Goal: Information Seeking & Learning: Learn about a topic

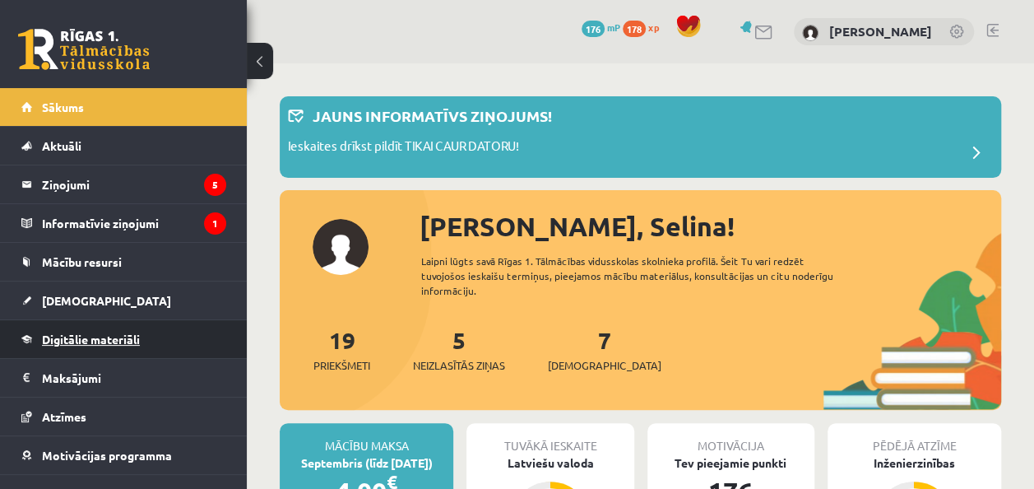
click at [144, 326] on link "Digitālie materiāli" at bounding box center [123, 339] width 205 height 38
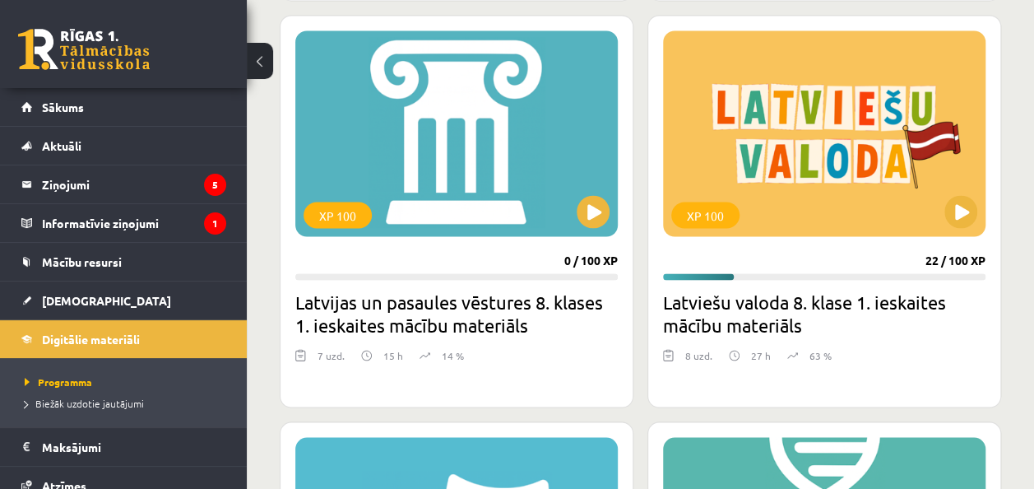
scroll to position [1364, 0]
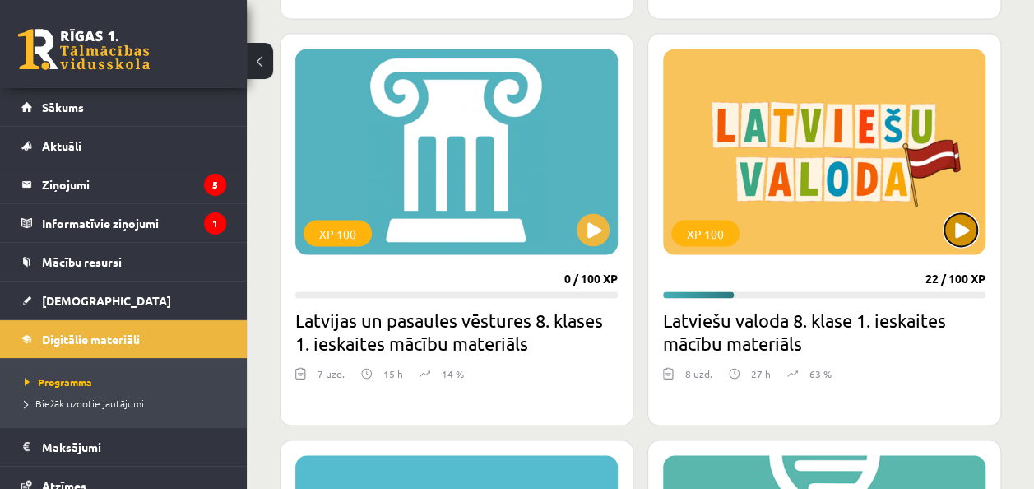
click at [965, 223] on button at bounding box center [960, 229] width 33 height 33
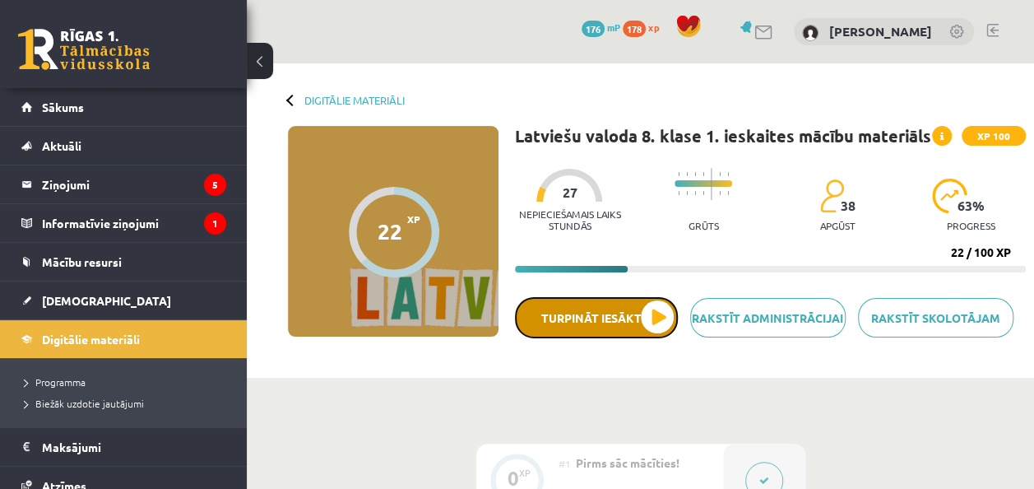
click at [657, 321] on button "Turpināt iesākto" at bounding box center [596, 317] width 163 height 41
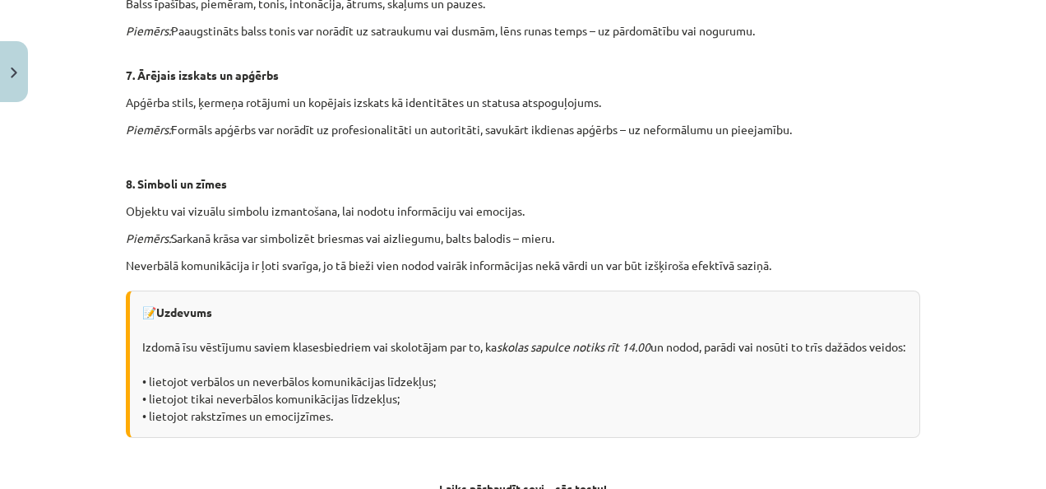
scroll to position [1270, 0]
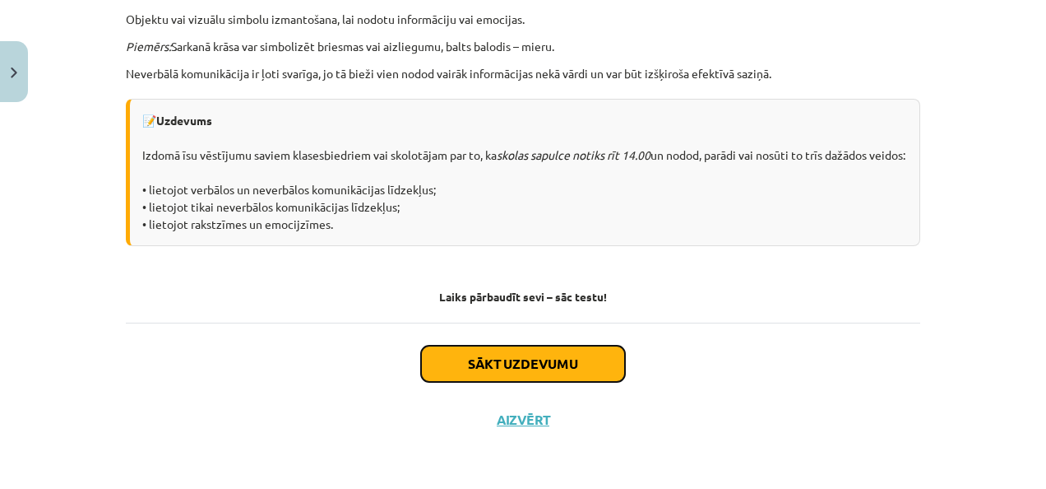
click at [559, 360] on button "Sākt uzdevumu" at bounding box center [523, 363] width 204 height 36
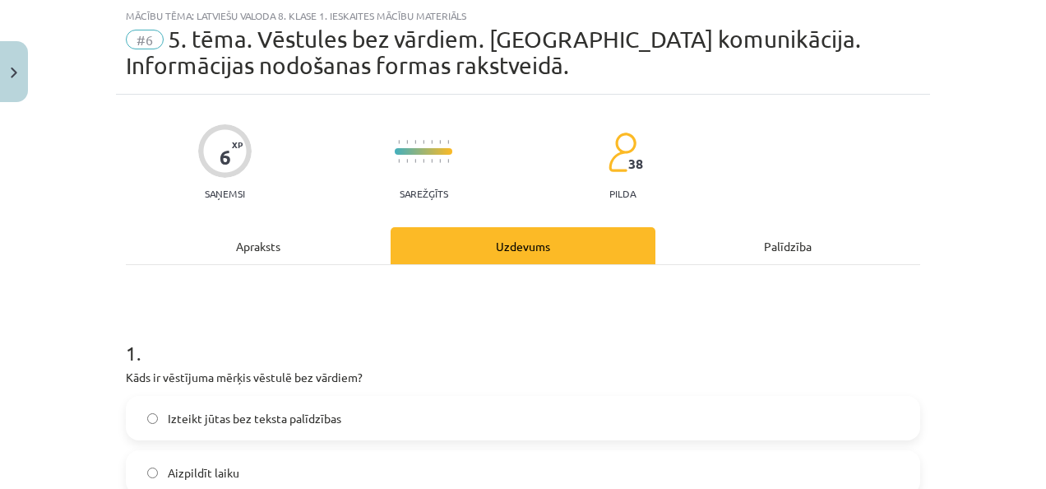
scroll to position [41, 0]
drag, startPoint x: 1033, startPoint y: 118, endPoint x: 1035, endPoint y: 195, distance: 76.5
click at [1035, 195] on div "Mācību tēma: Latviešu valoda 8. klase 1. ieskaites mācību materiāls #6 5. tēma.…" at bounding box center [523, 244] width 1046 height 489
drag, startPoint x: 1035, startPoint y: 195, endPoint x: 999, endPoint y: 210, distance: 39.1
click at [999, 210] on div "Mācību tēma: Latviešu valoda 8. klase 1. ieskaites mācību materiāls #6 5. tēma.…" at bounding box center [523, 244] width 1046 height 489
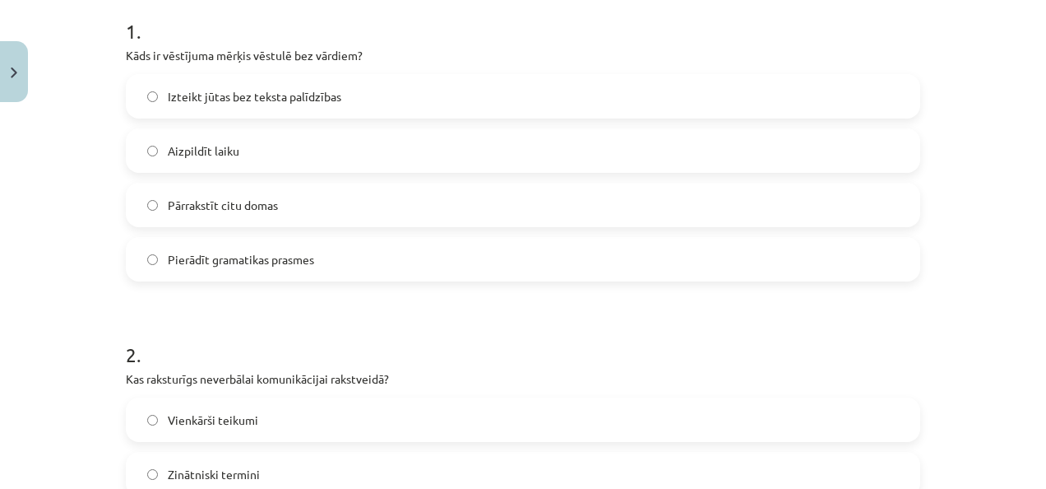
scroll to position [370, 0]
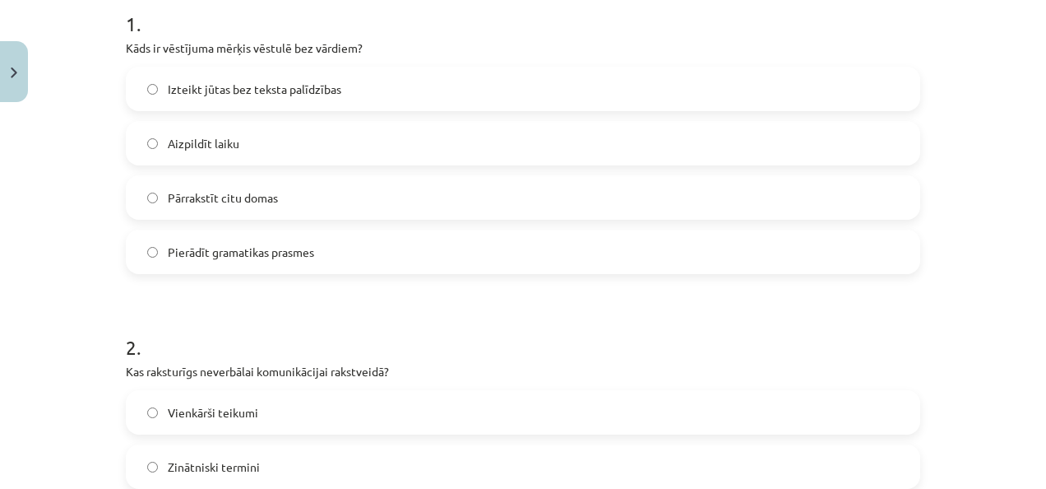
click at [146, 198] on div "Izteikt jūtas bez teksta palīdzības  Aizpildīt laiku  Pārrakstīt citu domas  Pi…" at bounding box center [523, 170] width 795 height 207
click at [360, 194] on label "Pārrakstīt citu domas" at bounding box center [522, 197] width 791 height 41
click at [410, 137] on label "Aizpildīt laiku" at bounding box center [522, 143] width 791 height 41
click at [445, 286] on form "1 . Kāds ir vēstījuma mērķis vēstulē bez vārdiem? Izteikt jūtas bez teksta palī…" at bounding box center [523, 291] width 795 height 614
click at [447, 92] on label "Izteikt jūtas bez teksta palīdzības" at bounding box center [522, 88] width 791 height 41
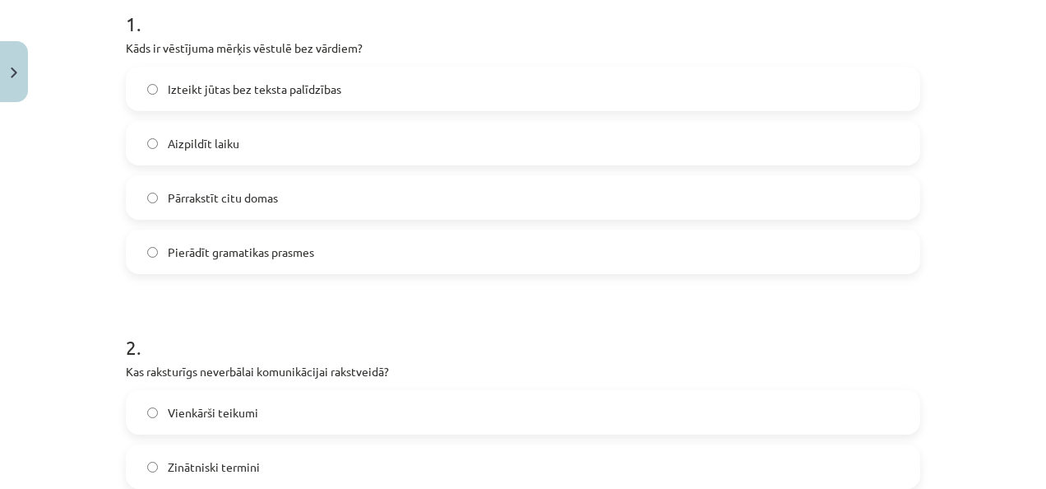
click at [439, 158] on label "Aizpildīt laiku" at bounding box center [522, 143] width 791 height 41
click at [436, 211] on label "Pārrakstīt citu domas" at bounding box center [522, 197] width 791 height 41
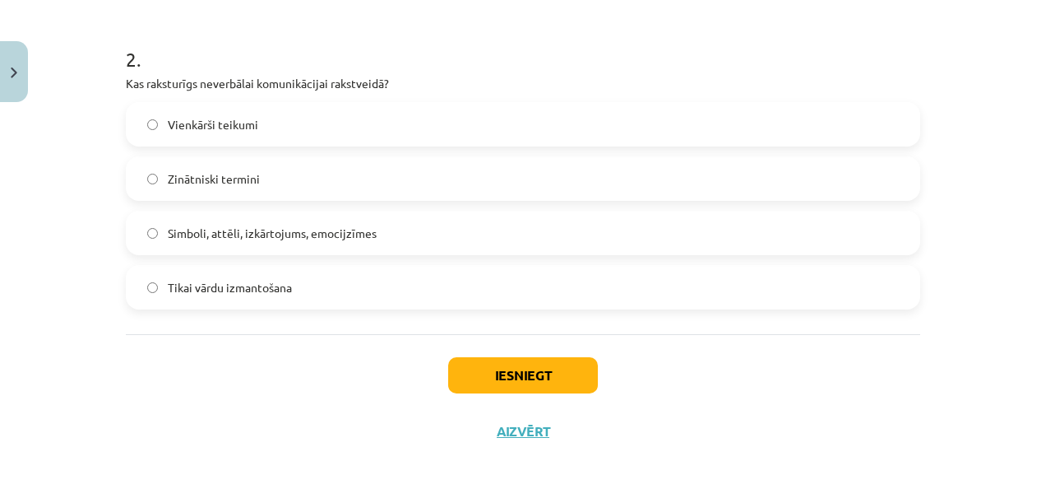
scroll to position [669, 0]
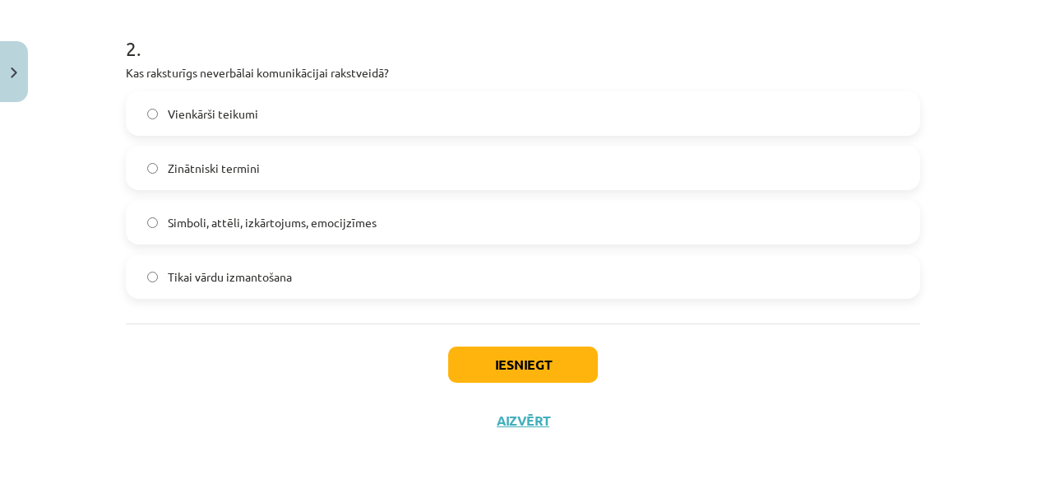
click at [607, 220] on label "Simboli, attēli, izkārtojums, emocijzīmes" at bounding box center [522, 222] width 791 height 41
click at [512, 363] on button "Iesniegt" at bounding box center [523, 364] width 150 height 36
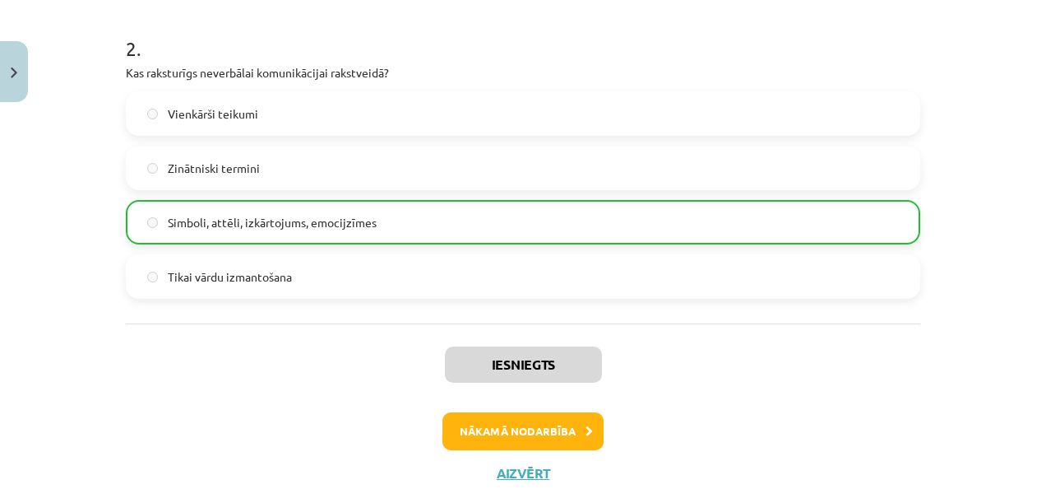
drag, startPoint x: 1039, startPoint y: 180, endPoint x: 716, endPoint y: 354, distance: 366.9
click at [716, 354] on div "Iesniegts Nākamā nodarbība Aizvērt" at bounding box center [523, 407] width 795 height 168
drag, startPoint x: 1036, startPoint y: 321, endPoint x: 1013, endPoint y: 329, distance: 24.5
click at [1013, 329] on div "Mācību tēma: Latviešu valoda 8. klase 1. ieskaites mācību materiāls #6 5. tēma.…" at bounding box center [523, 244] width 1046 height 489
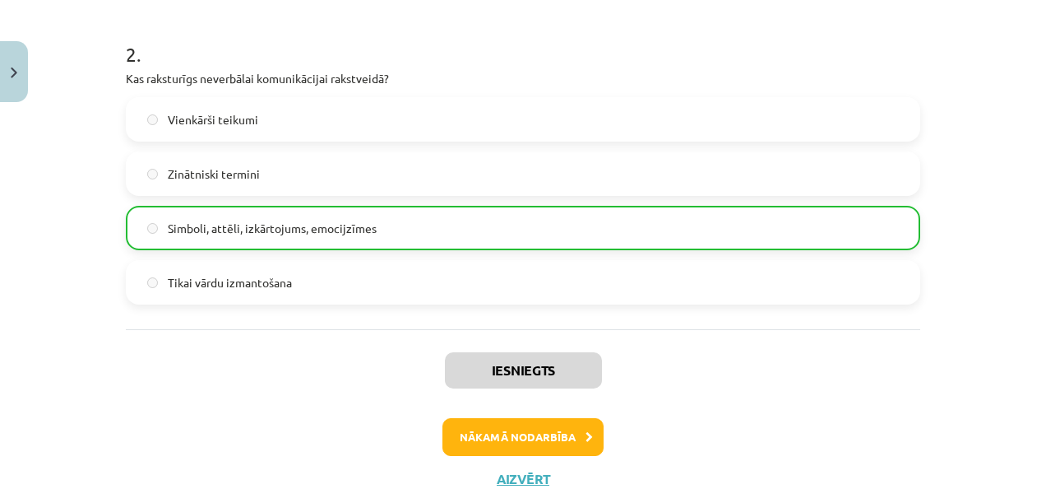
scroll to position [670, 0]
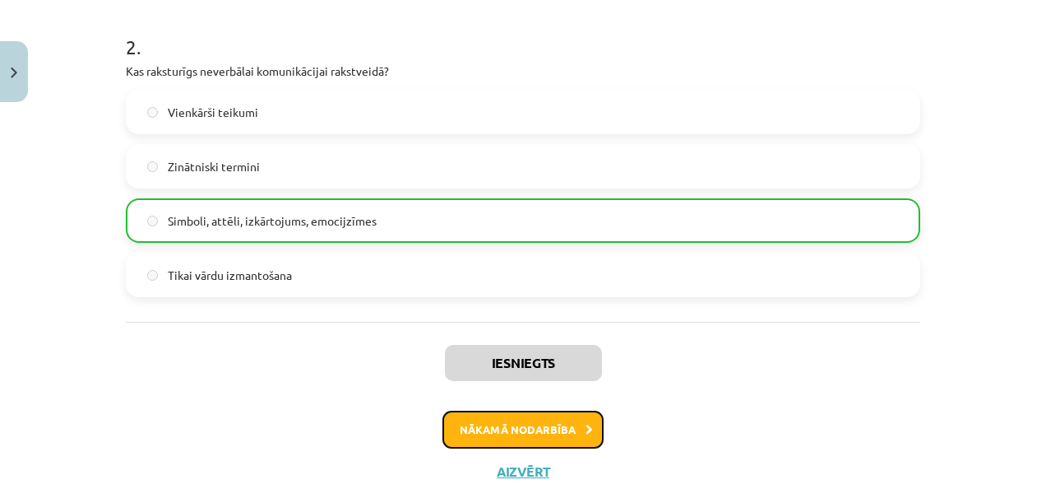
click at [563, 429] on button "Nākamā nodarbība" at bounding box center [523, 429] width 161 height 38
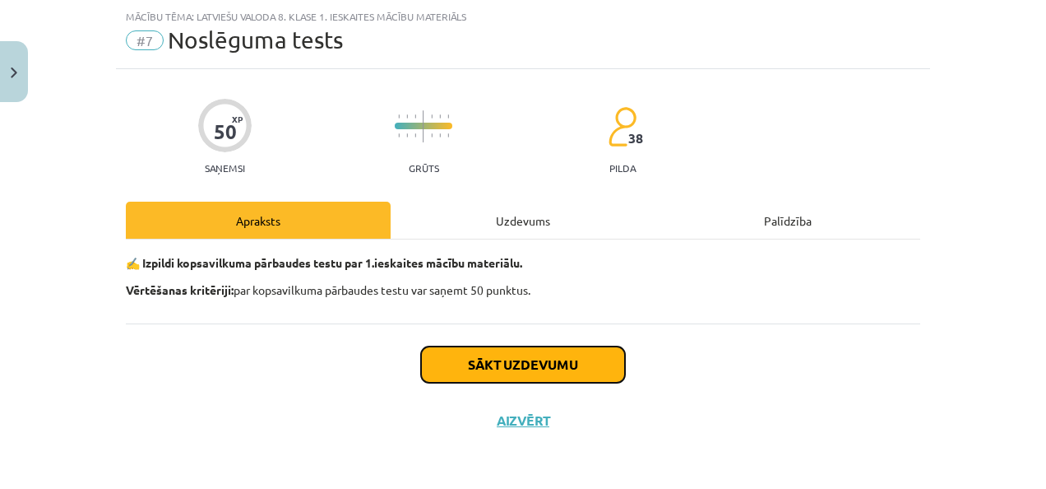
click at [579, 362] on button "Sākt uzdevumu" at bounding box center [523, 364] width 204 height 36
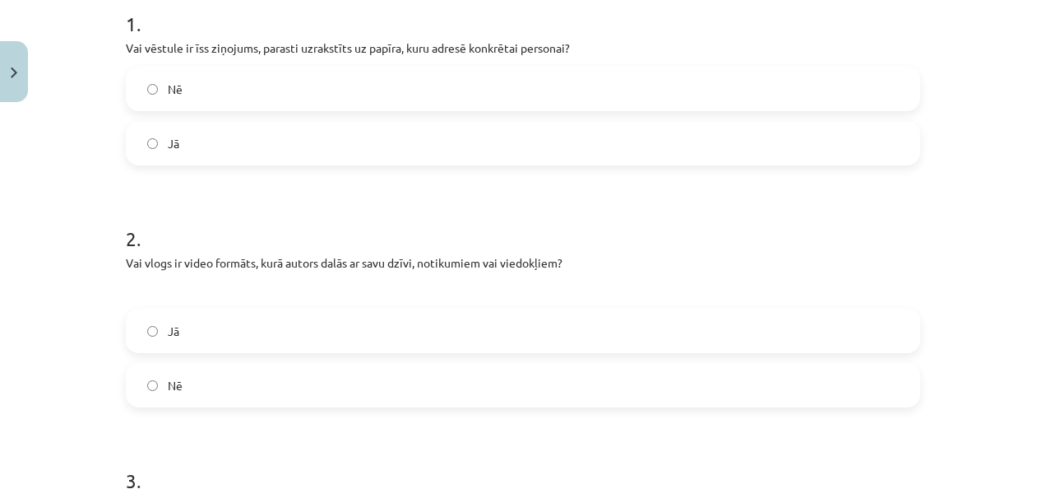
scroll to position [341, 0]
click at [400, 153] on label "Jā" at bounding box center [522, 146] width 791 height 41
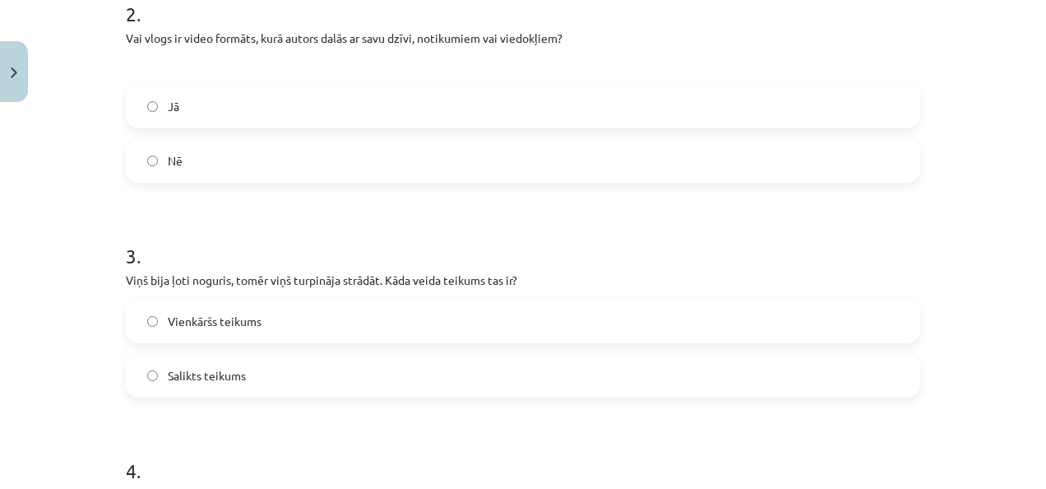
scroll to position [565, 0]
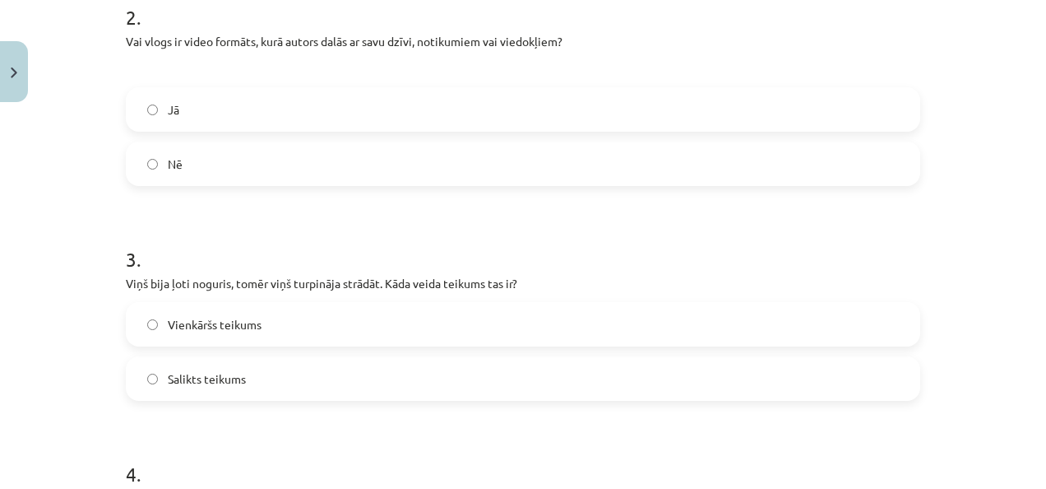
click at [497, 108] on label "Jā" at bounding box center [522, 109] width 791 height 41
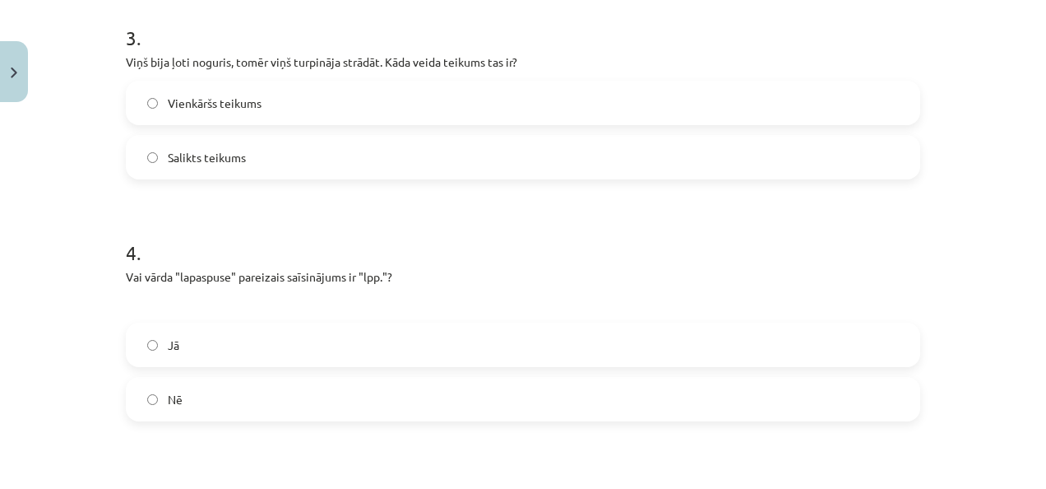
scroll to position [790, 0]
click at [693, 114] on label "Vienkāršs teikums" at bounding box center [522, 99] width 791 height 41
click at [712, 151] on label "Salikts teikums" at bounding box center [522, 153] width 791 height 41
drag, startPoint x: 1040, startPoint y: 192, endPoint x: 989, endPoint y: 379, distance: 193.6
click at [989, 379] on div "Mācību tēma: Latviešu valoda 8. klase 1. ieskaites mācību materiāls #7 Noslēgum…" at bounding box center [523, 244] width 1046 height 489
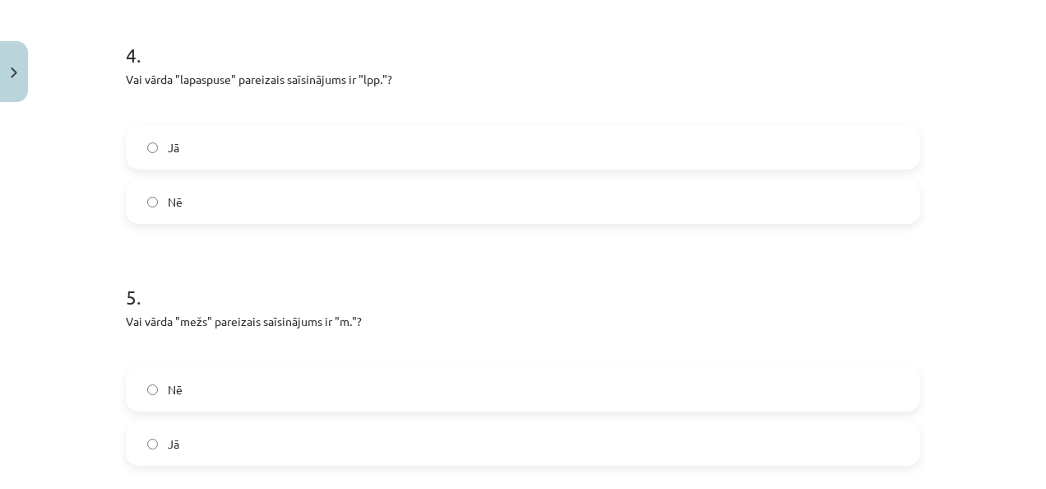
scroll to position [990, 0]
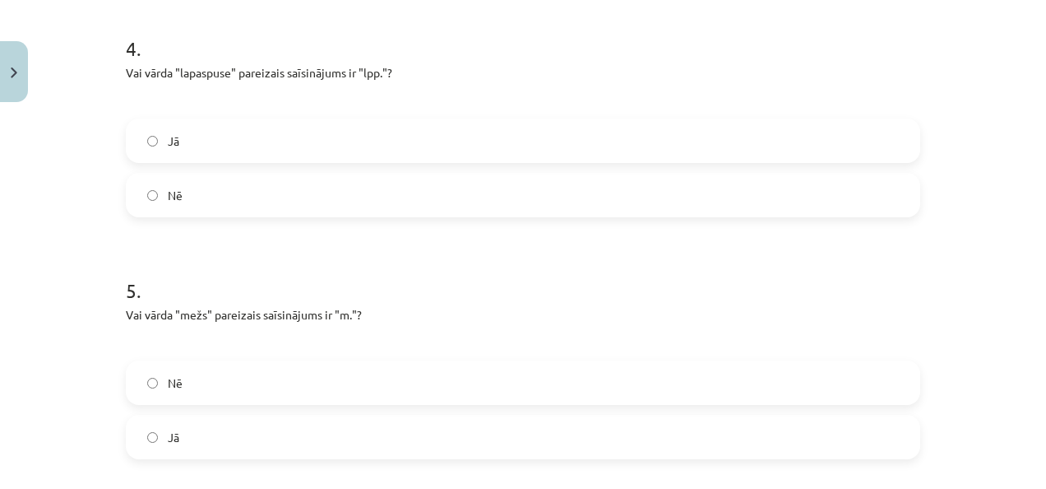
drag, startPoint x: 622, startPoint y: 294, endPoint x: 410, endPoint y: 258, distance: 215.1
click at [410, 258] on h1 "5 ." at bounding box center [523, 275] width 795 height 51
click at [408, 148] on label "Jā" at bounding box center [522, 140] width 791 height 41
click at [438, 390] on label "Nē" at bounding box center [522, 382] width 791 height 41
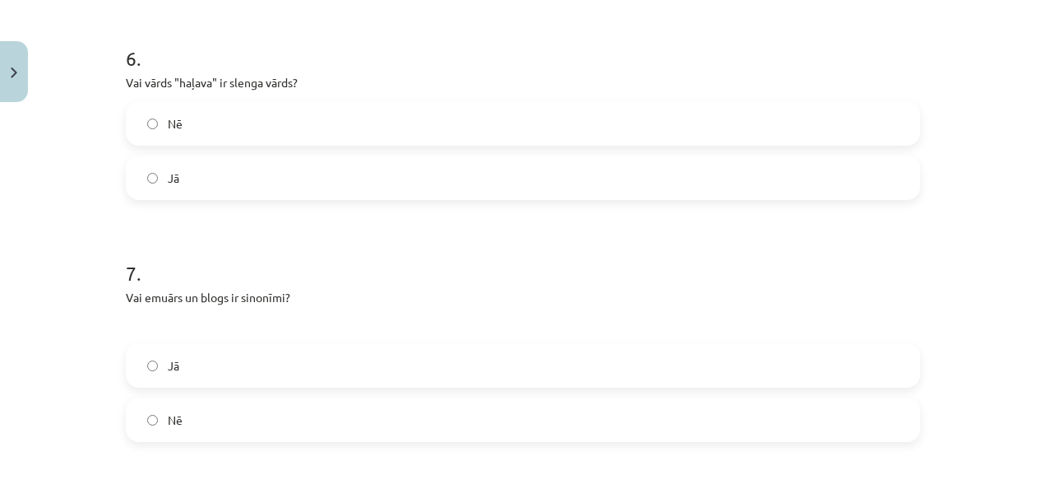
scroll to position [1474, 0]
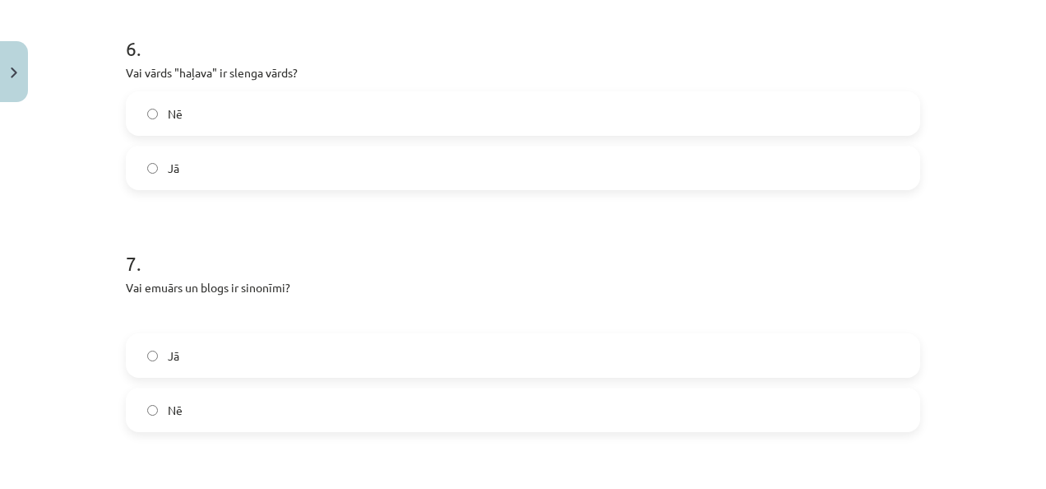
click at [296, 162] on label "Jā" at bounding box center [522, 167] width 791 height 41
click at [240, 343] on label "Jā" at bounding box center [522, 355] width 791 height 41
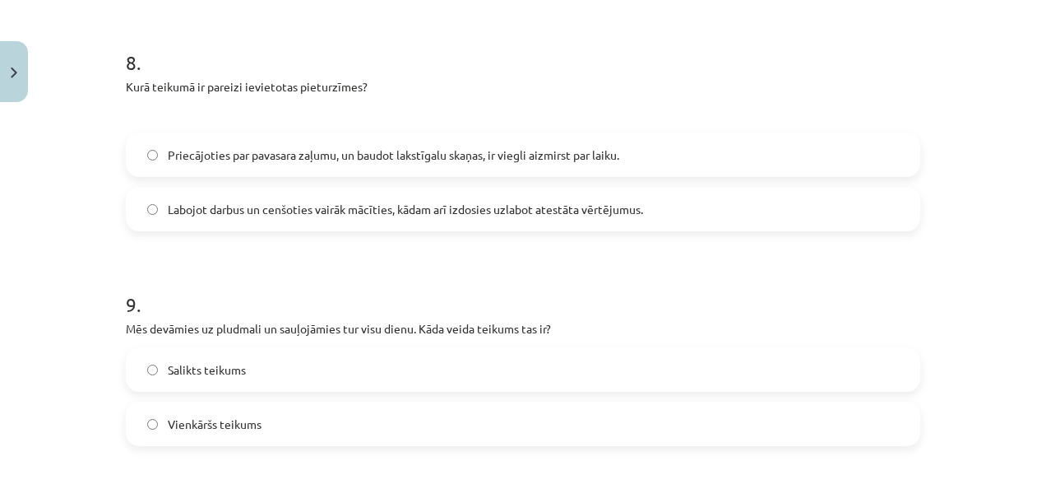
scroll to position [1924, 0]
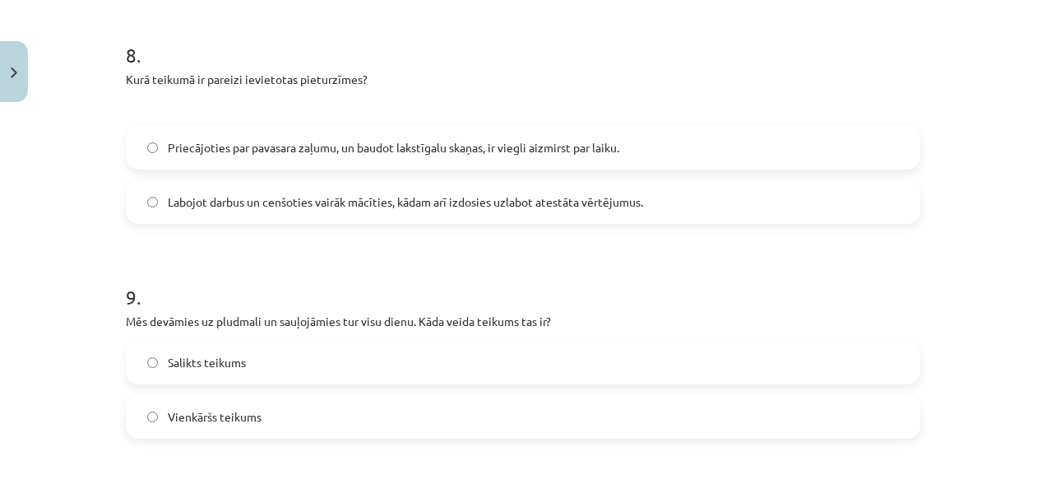
click at [527, 202] on span "Labojot darbus un cenšoties vairāk mācīties, kādam arī izdosies uzlabot atestāt…" at bounding box center [405, 201] width 475 height 17
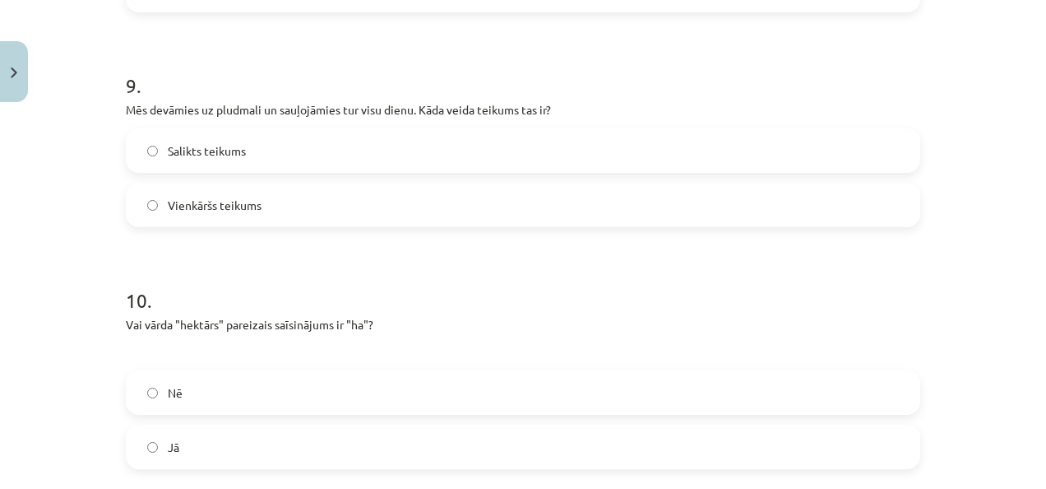
scroll to position [2139, 0]
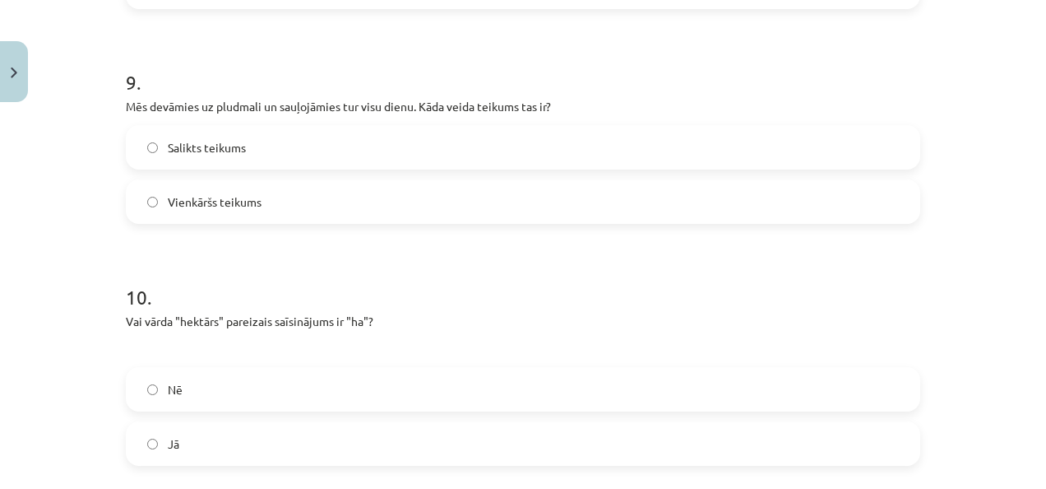
click at [521, 194] on label "Vienkāršs teikums" at bounding box center [522, 201] width 791 height 41
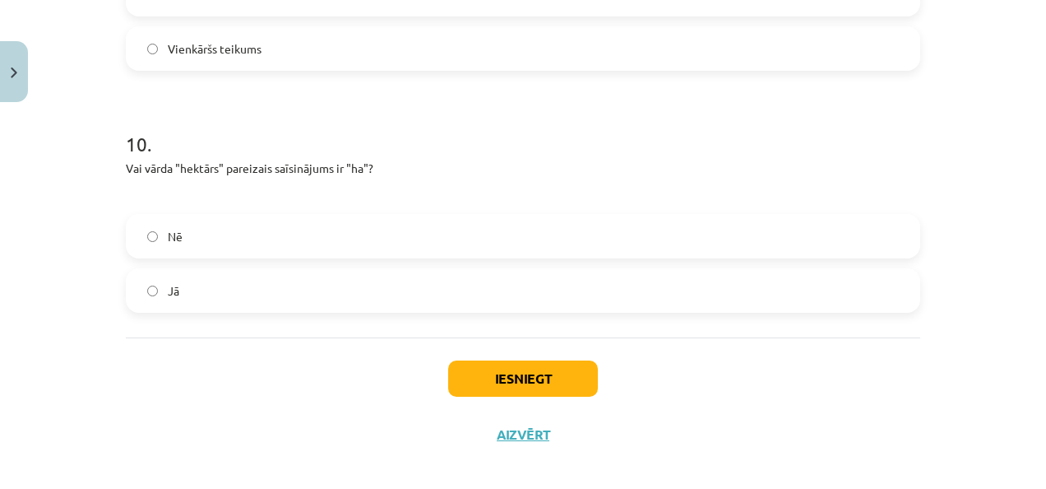
scroll to position [2306, 0]
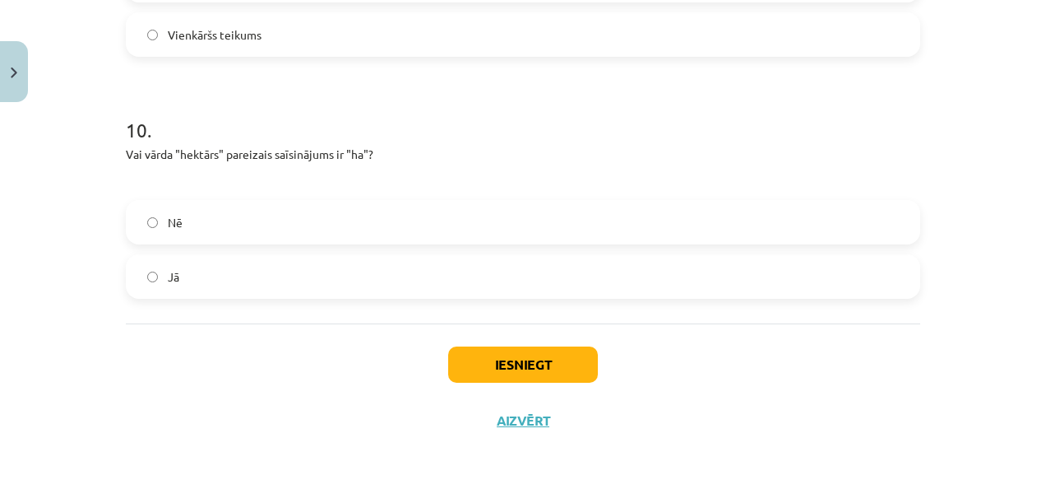
click at [463, 283] on label "Jā" at bounding box center [522, 276] width 791 height 41
click at [483, 358] on button "Iesniegt" at bounding box center [523, 364] width 150 height 36
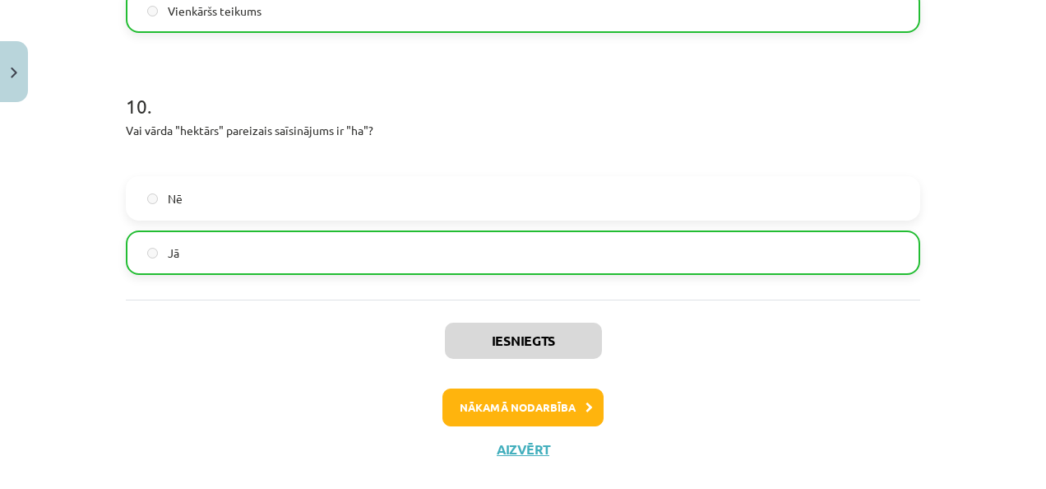
scroll to position [2357, 0]
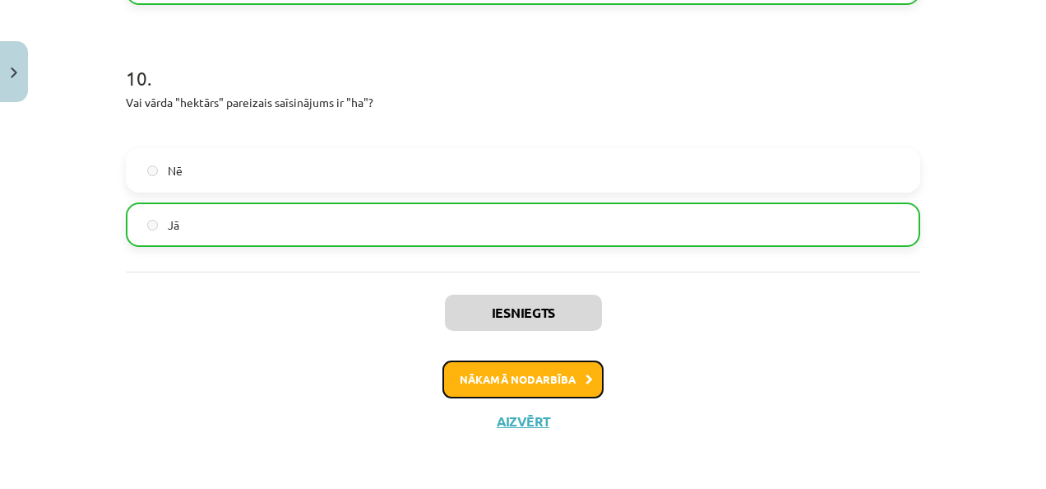
click at [487, 378] on button "Nākamā nodarbība" at bounding box center [523, 379] width 161 height 38
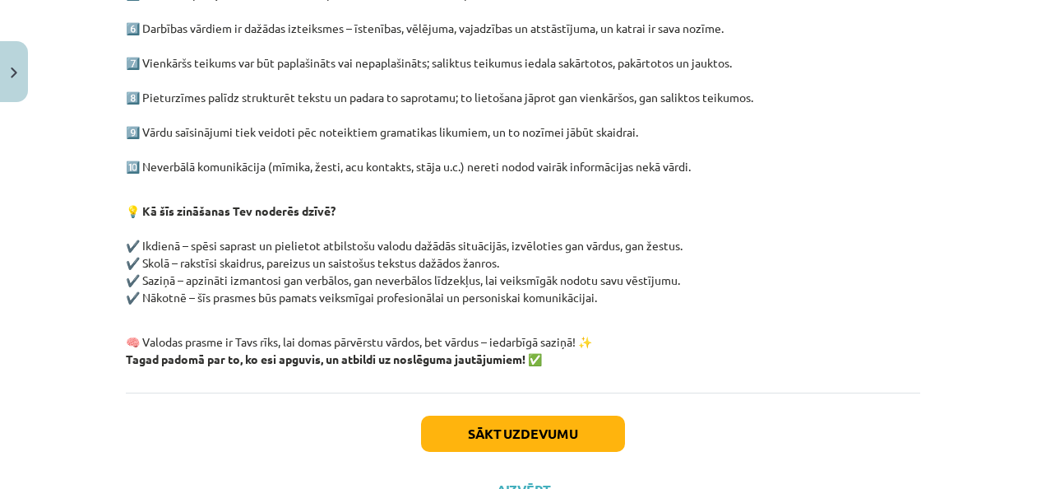
scroll to position [523, 0]
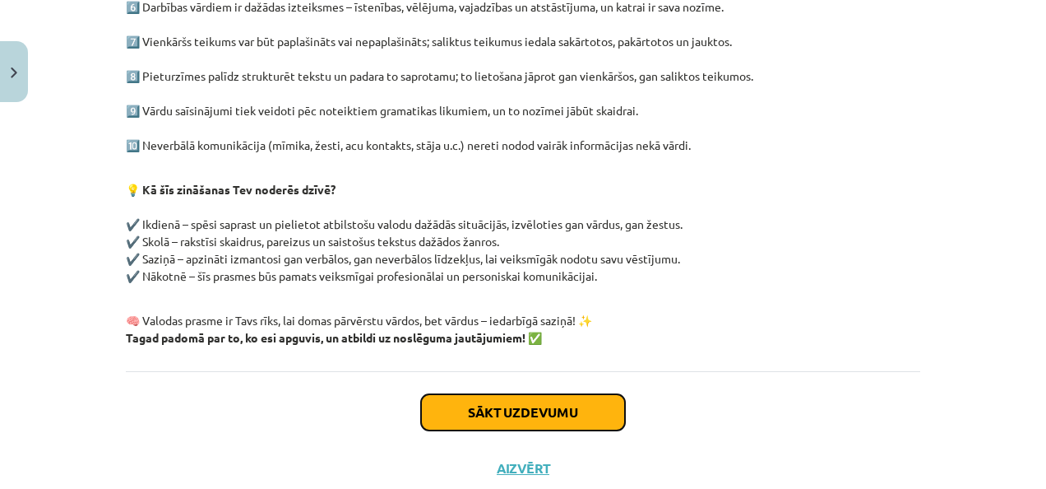
click at [553, 419] on button "Sākt uzdevumu" at bounding box center [523, 412] width 204 height 36
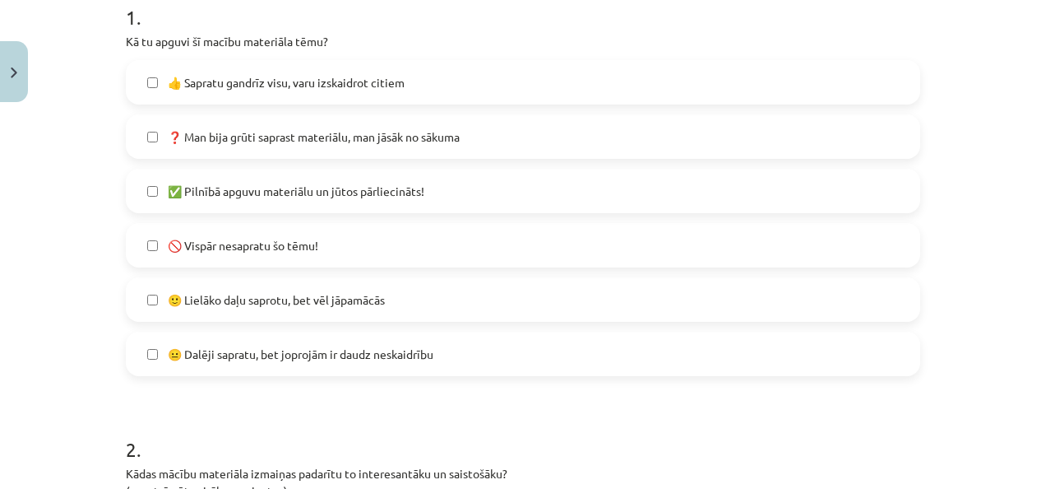
scroll to position [334, 0]
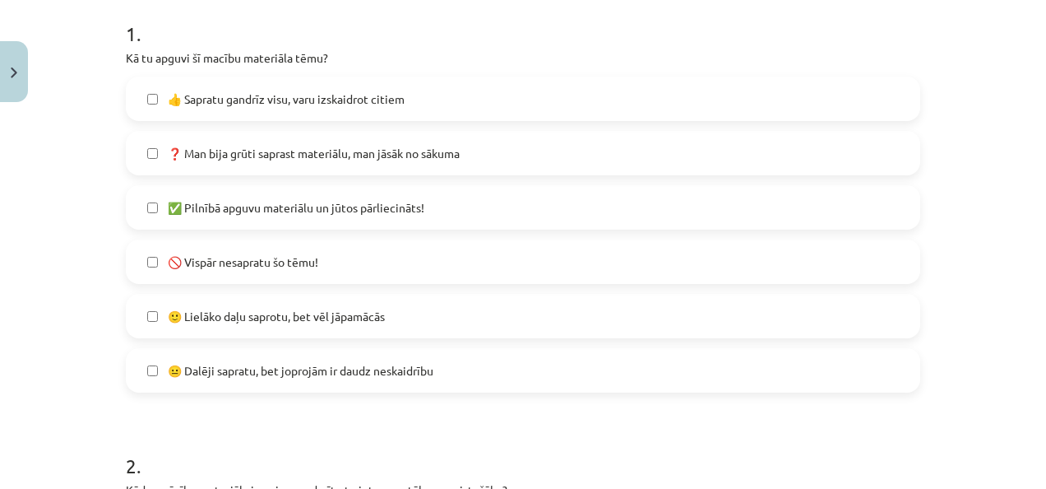
click at [406, 90] on label "👍 Sapratu gandrīz visu, varu izskaidrot citiem" at bounding box center [522, 98] width 791 height 41
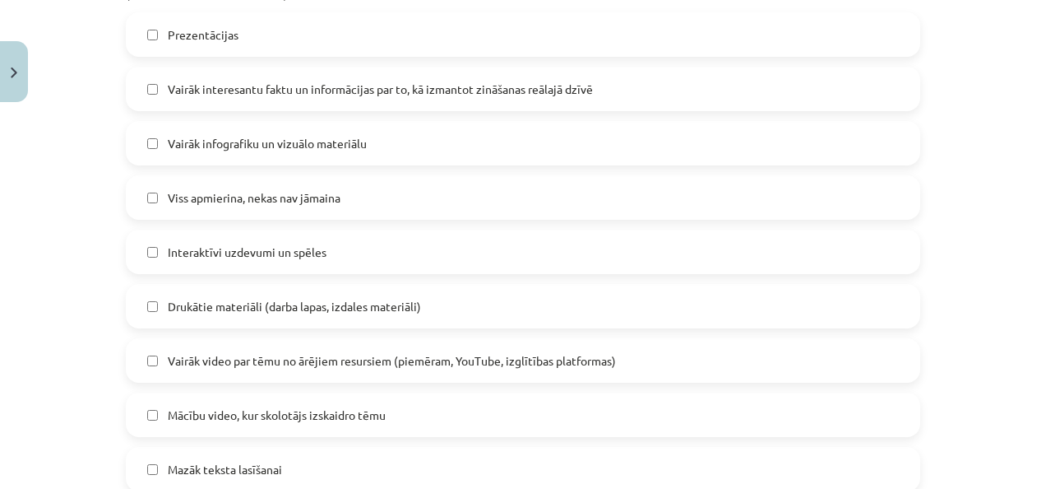
scroll to position [851, 0]
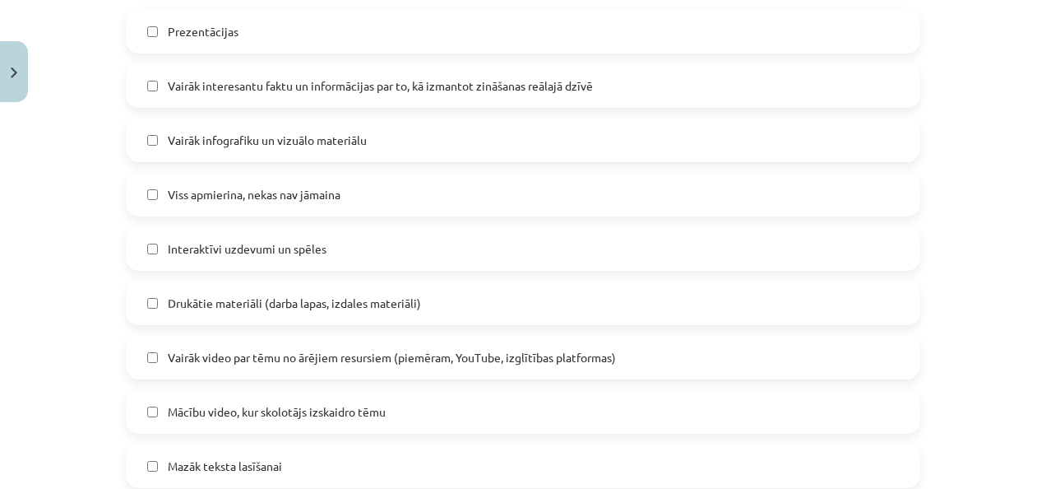
click at [543, 137] on label "Vairāk infografiku un vizuālo materiālu" at bounding box center [522, 139] width 791 height 41
click at [648, 356] on label "Vairāk video par tēmu no ārējiem resursiem (piemēram, YouTube, izglītības platf…" at bounding box center [522, 356] width 791 height 41
click at [650, 359] on label "Vairāk video par tēmu no ārējiem resursiem (piemēram, YouTube, izglītības platf…" at bounding box center [522, 356] width 791 height 41
click at [631, 410] on label "Mācību video, kur skolotājs izskaidro tēmu" at bounding box center [522, 411] width 791 height 41
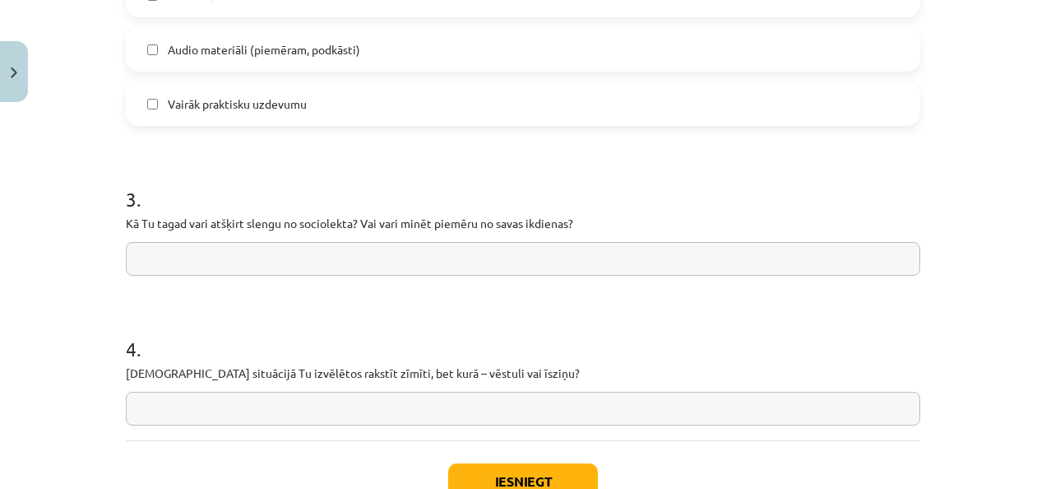
scroll to position [1438, 0]
